Goal: Find specific page/section: Find specific page/section

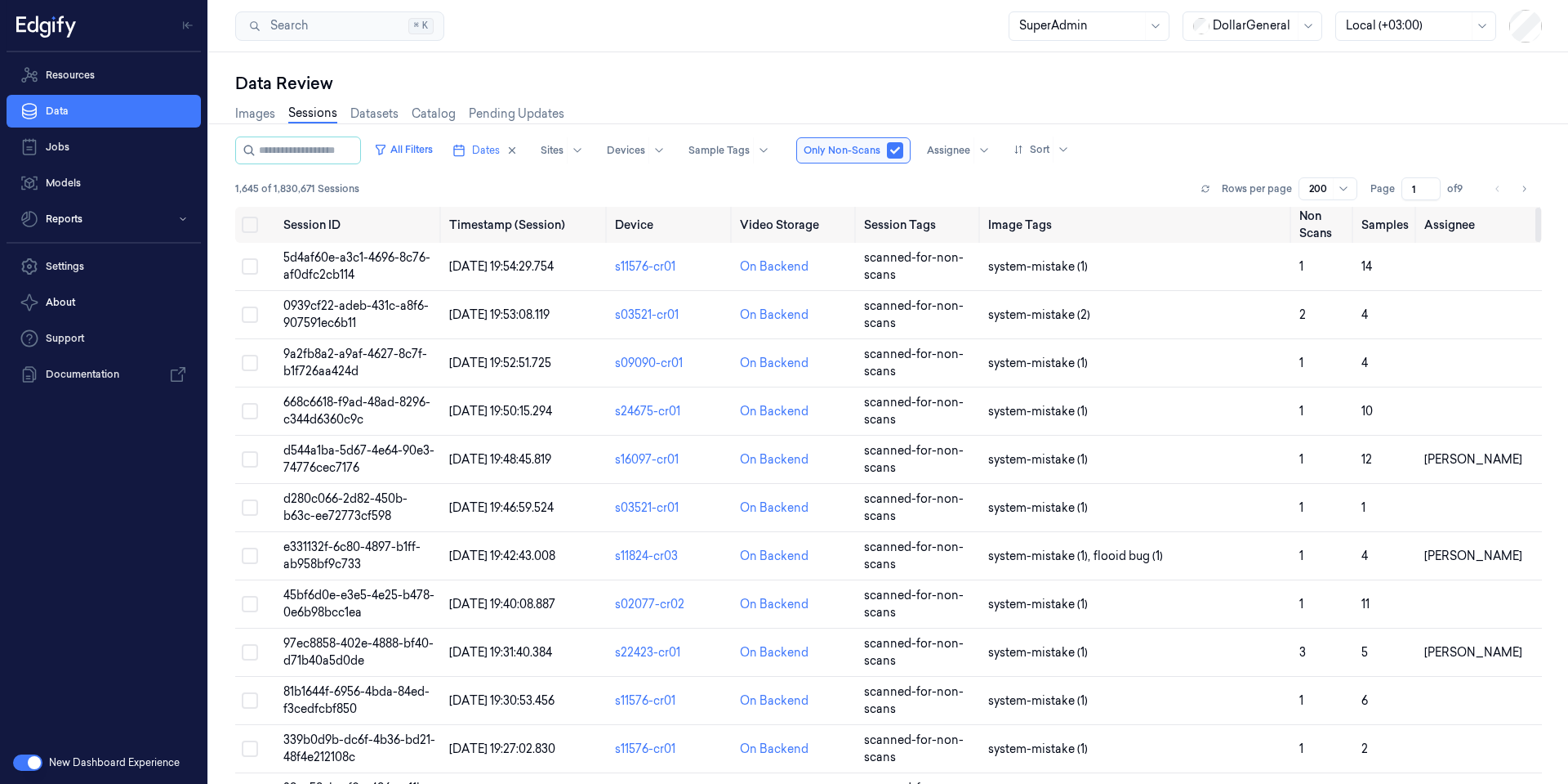
click at [1263, 25] on div at bounding box center [1254, 25] width 81 height 17
click at [1248, 121] on div "GiantEagle" at bounding box center [1235, 115] width 84 height 17
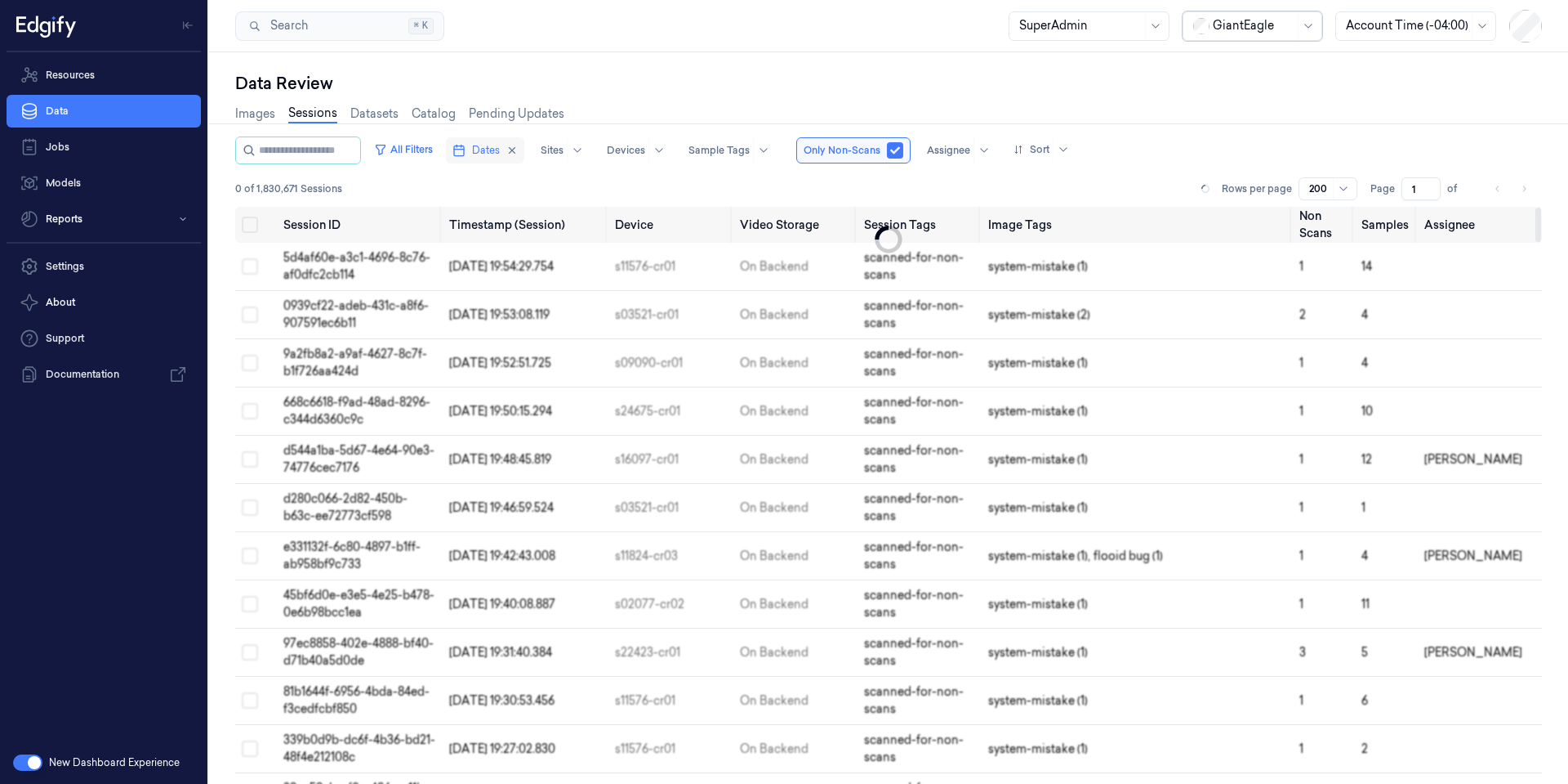
click at [525, 144] on button "Dates" at bounding box center [485, 150] width 78 height 26
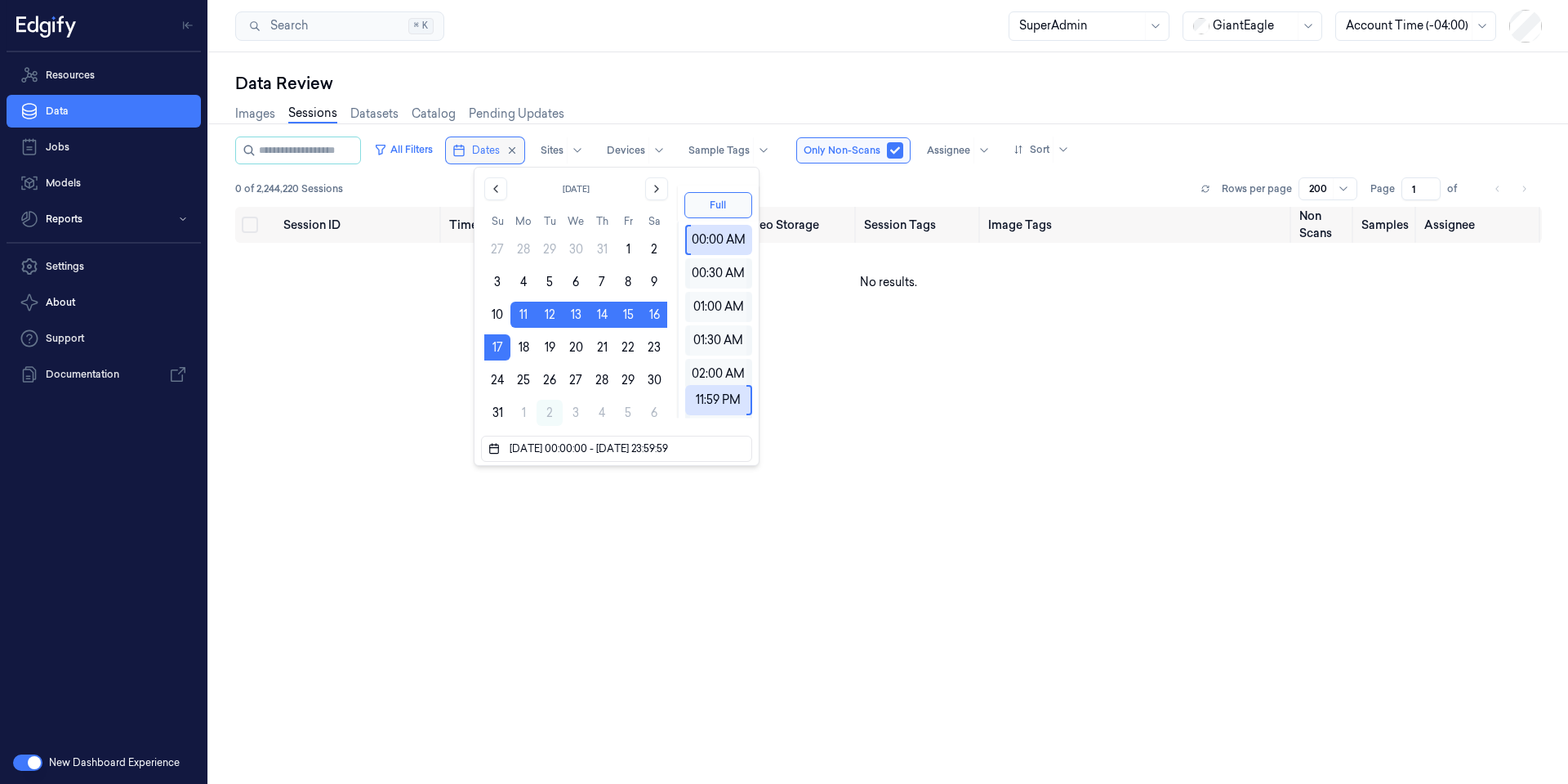
click at [525, 151] on button "Dates" at bounding box center [485, 150] width 78 height 26
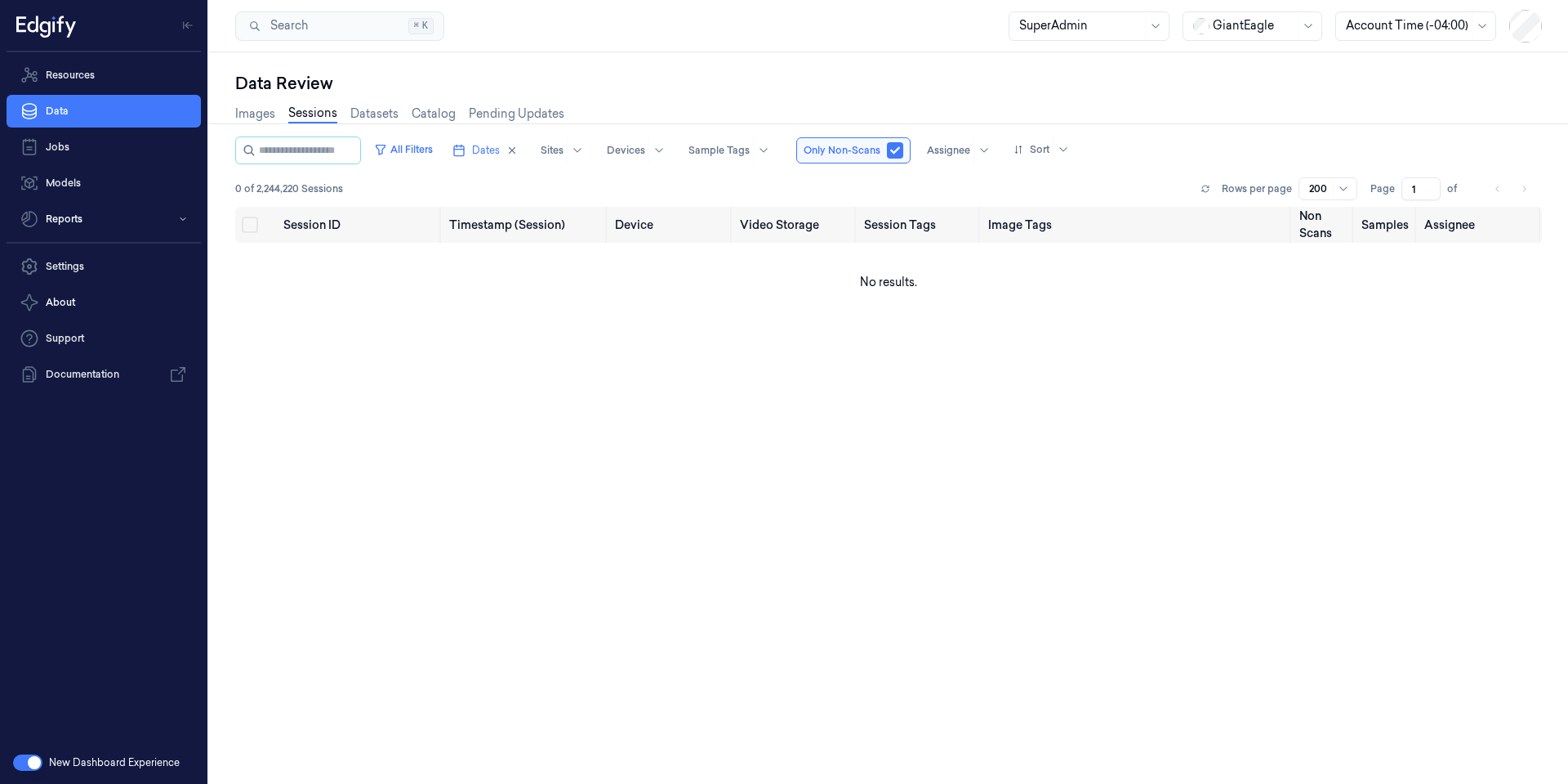
click at [669, 86] on div "Data Review" at bounding box center [889, 82] width 1307 height 23
click at [525, 158] on button "Dates" at bounding box center [485, 150] width 78 height 26
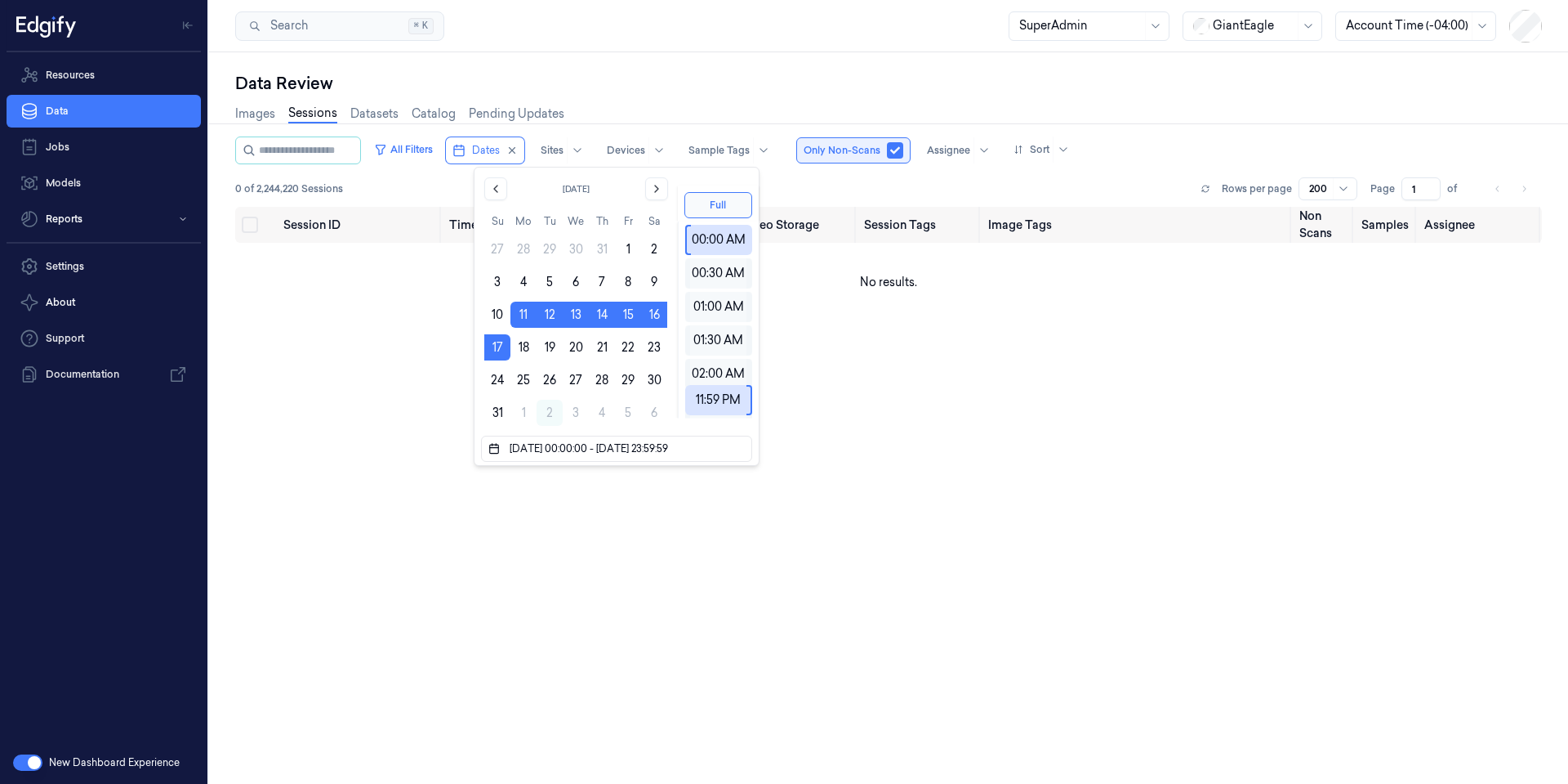
click at [904, 155] on button "button" at bounding box center [895, 150] width 16 height 16
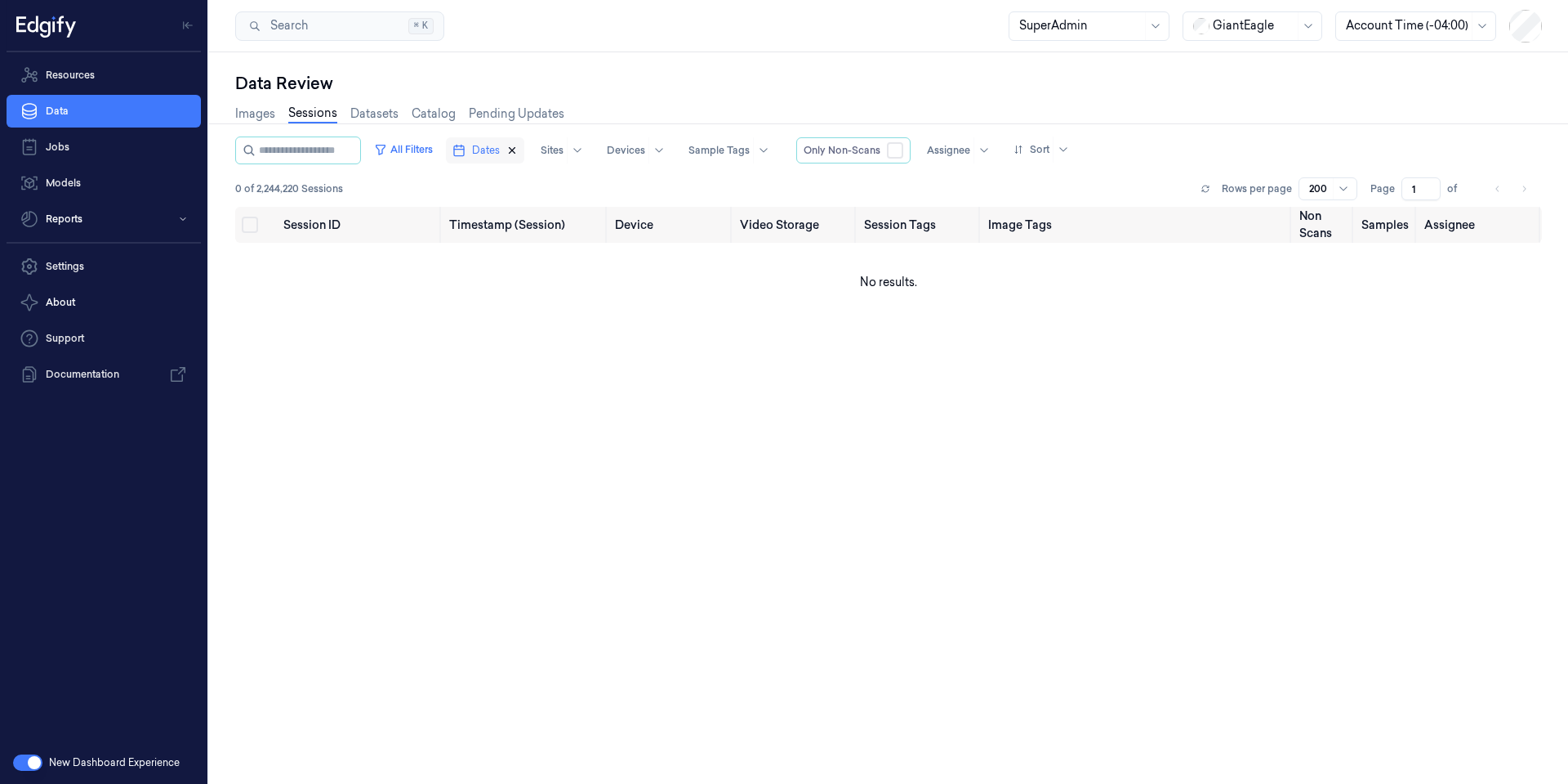
click at [518, 150] on icon "button" at bounding box center [513, 151] width 12 height 12
click at [424, 151] on button "All Filters" at bounding box center [404, 150] width 71 height 26
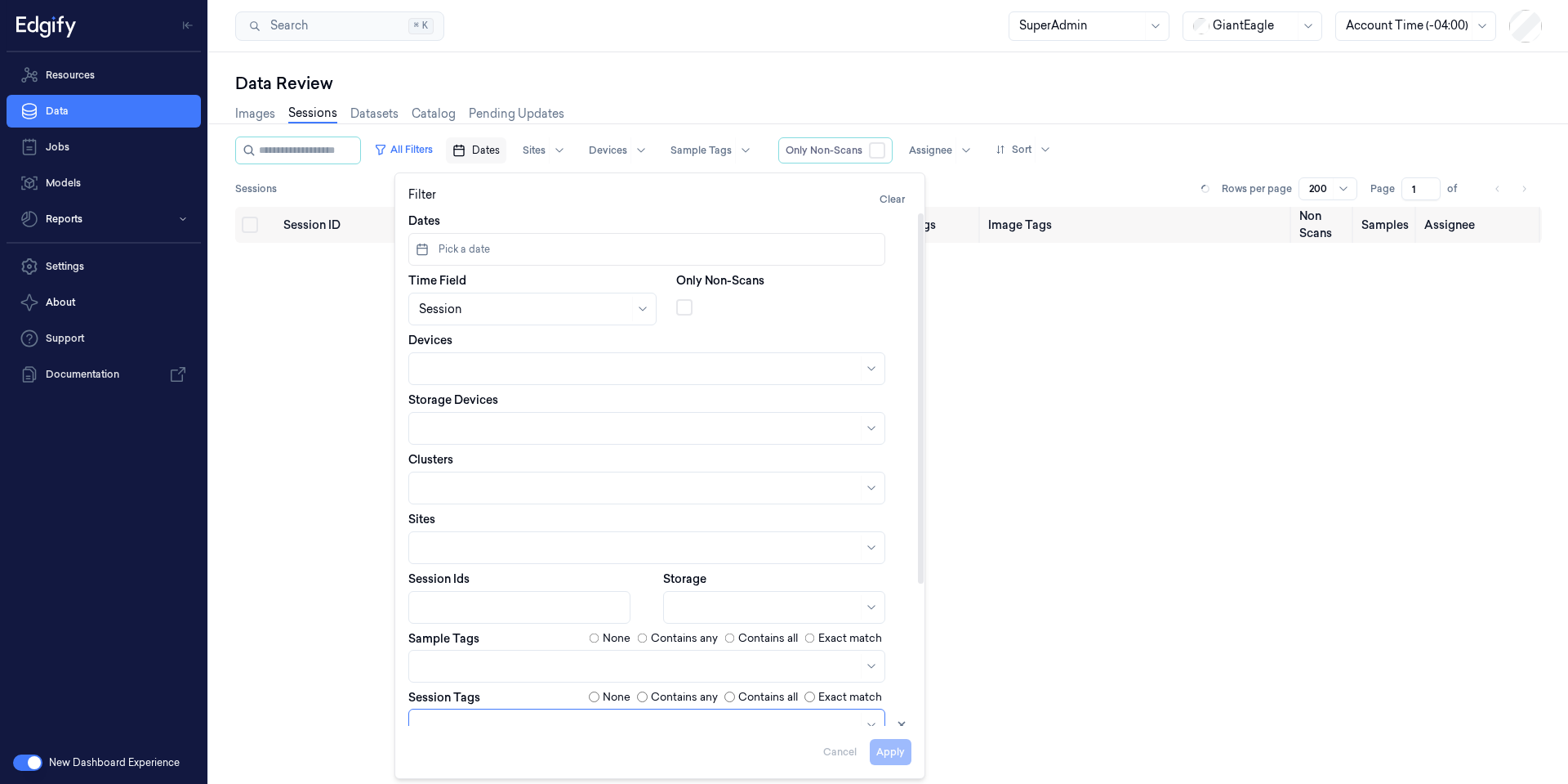
scroll to position [196, 0]
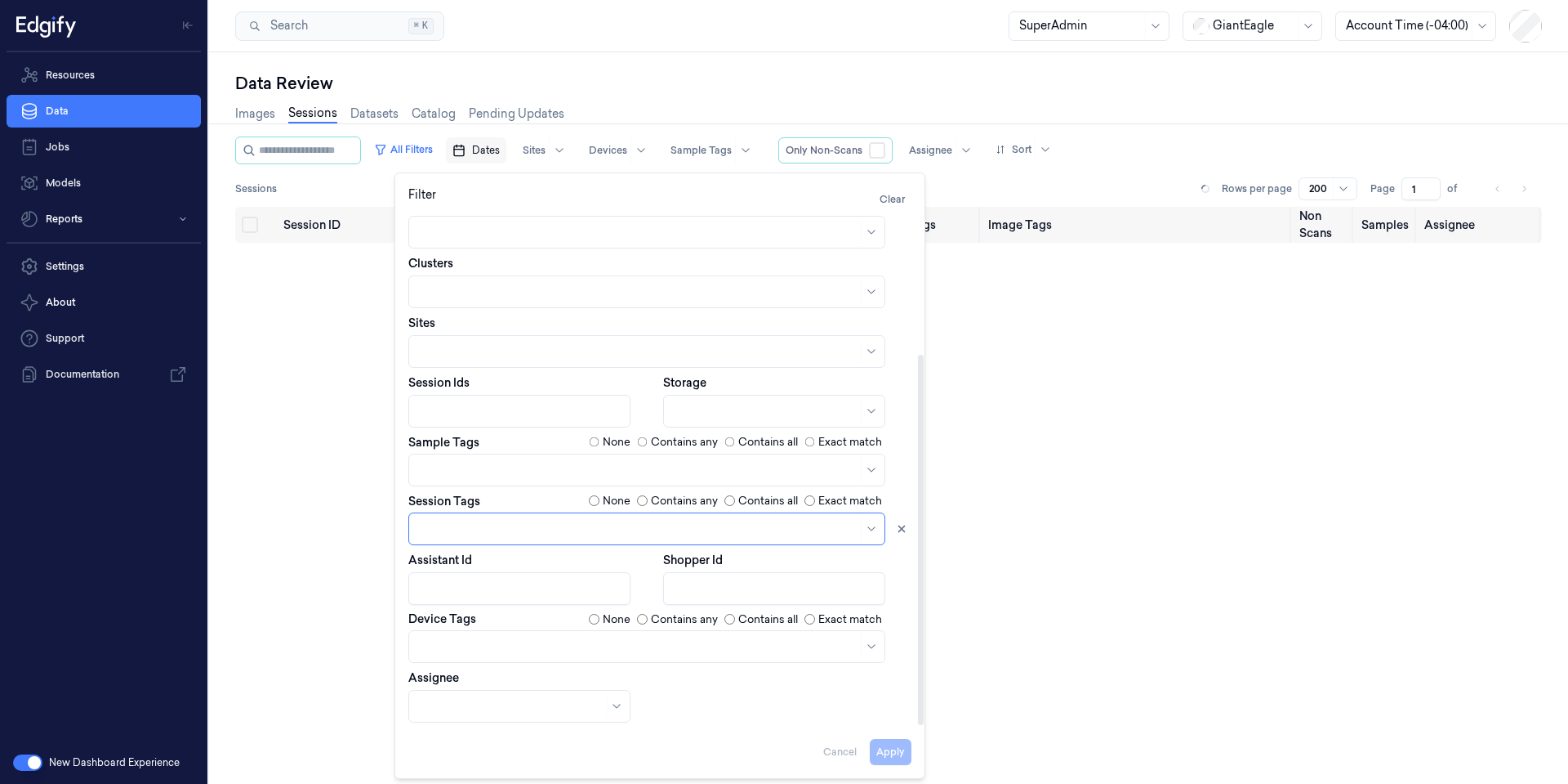
click at [952, 88] on div "Data Review" at bounding box center [889, 82] width 1307 height 23
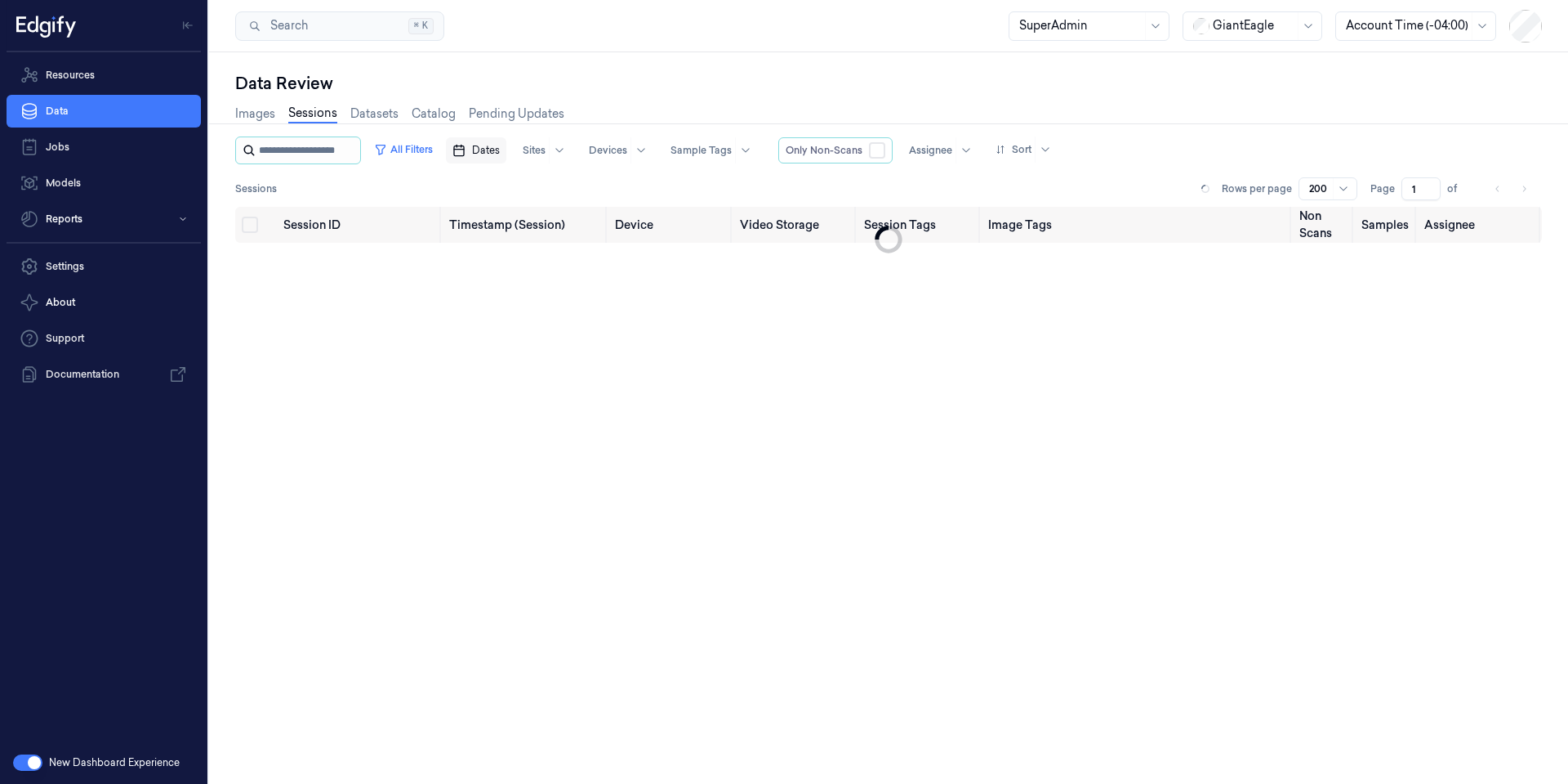
click at [326, 153] on input "string" at bounding box center [307, 150] width 98 height 26
type input "**********"
